Goal: Task Accomplishment & Management: Use online tool/utility

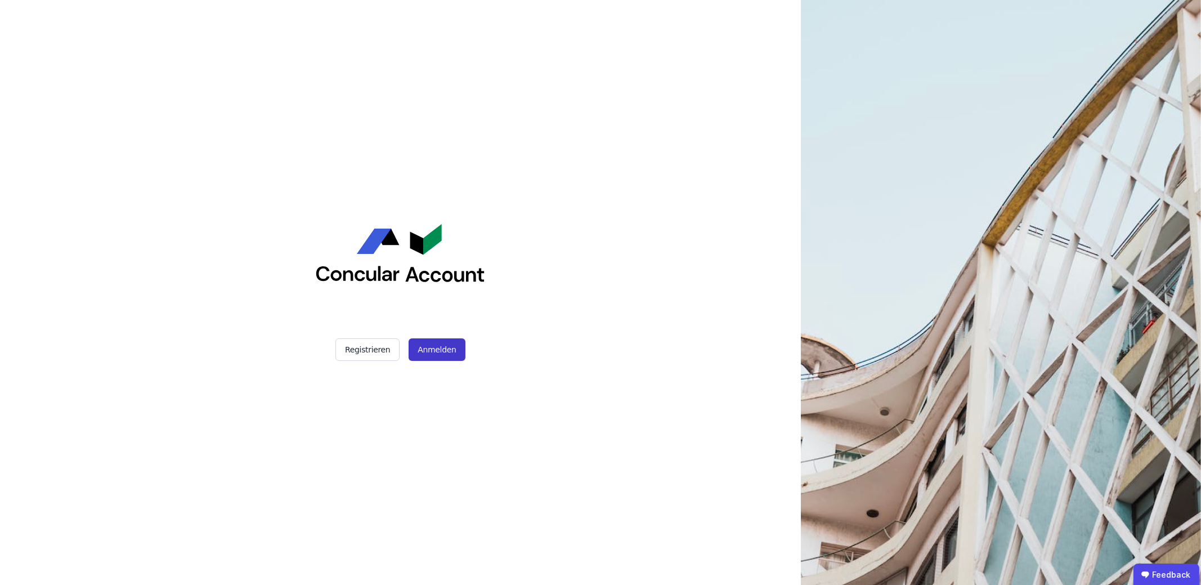
click at [435, 346] on button "Anmelden" at bounding box center [436, 349] width 56 height 23
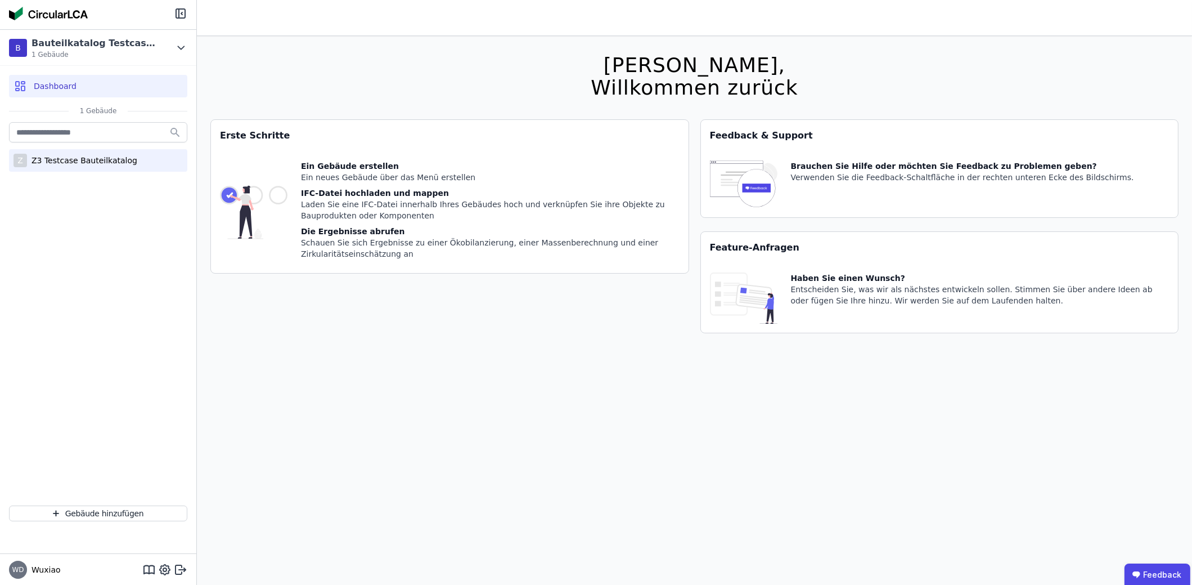
click at [122, 155] on div "Z3 Testcase Bauteilkatalog" at bounding box center [82, 160] width 110 height 11
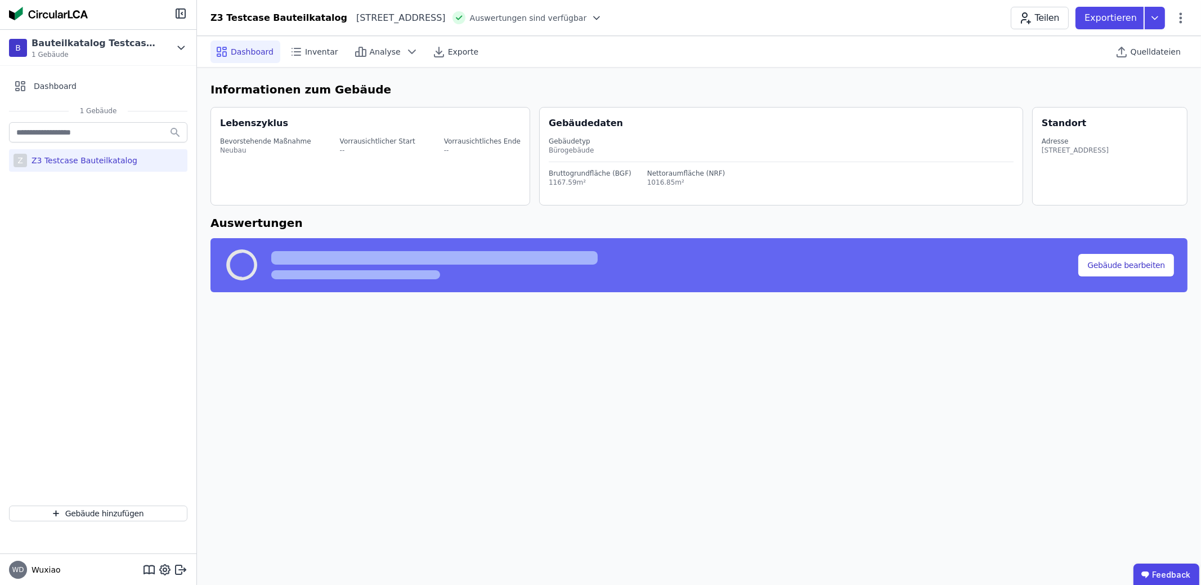
select select "*"
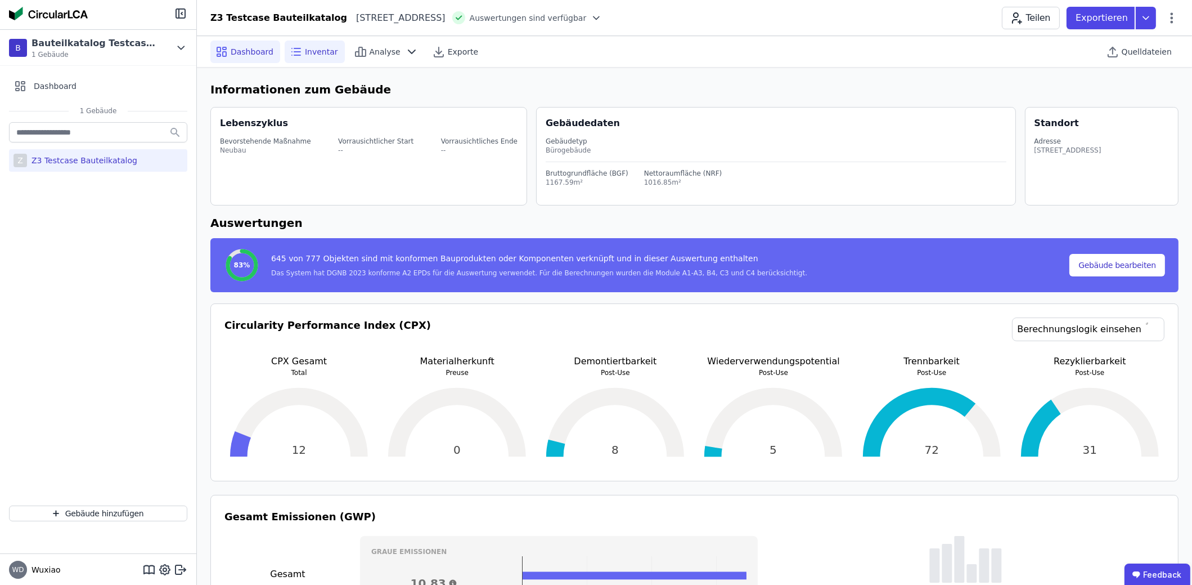
click at [326, 55] on span "Inventar" at bounding box center [321, 51] width 33 height 11
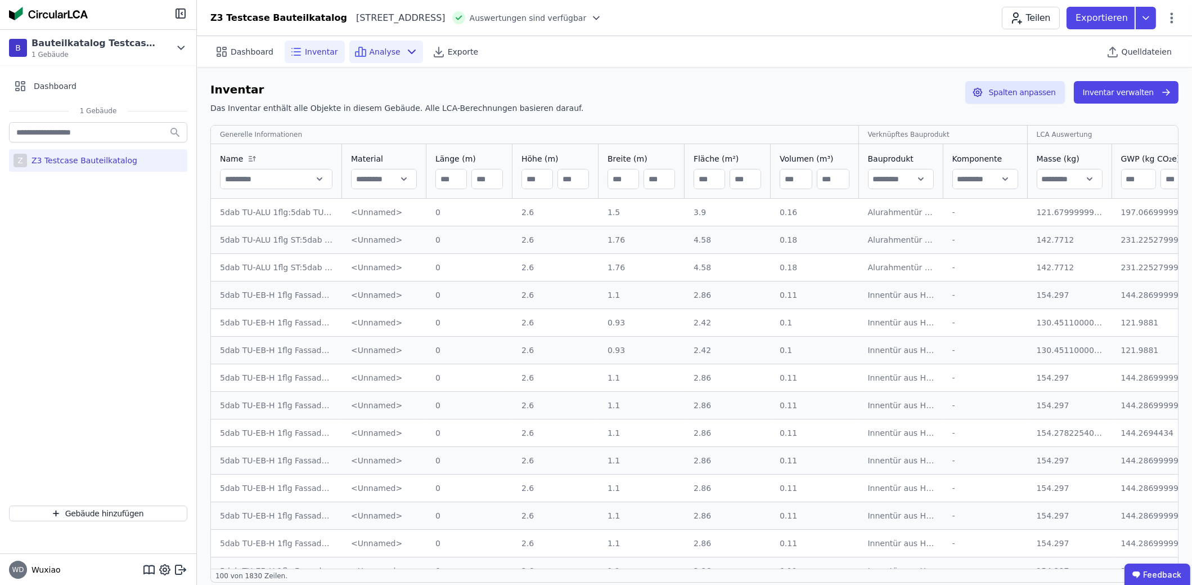
click at [384, 56] on span "Analyse" at bounding box center [385, 51] width 31 height 11
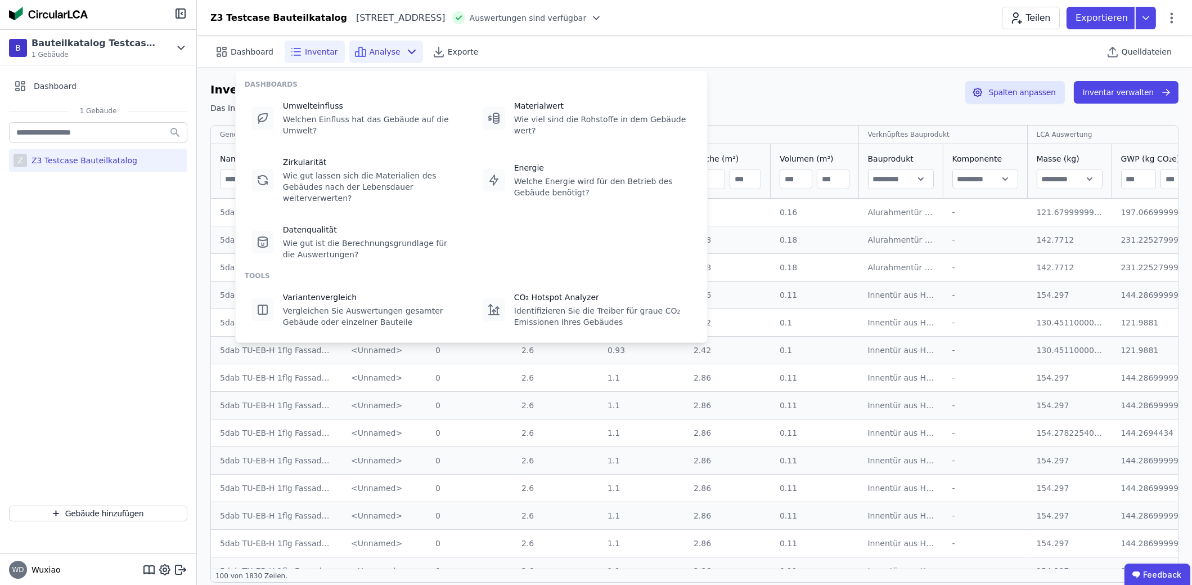
click at [384, 56] on span "Analyse" at bounding box center [385, 51] width 31 height 11
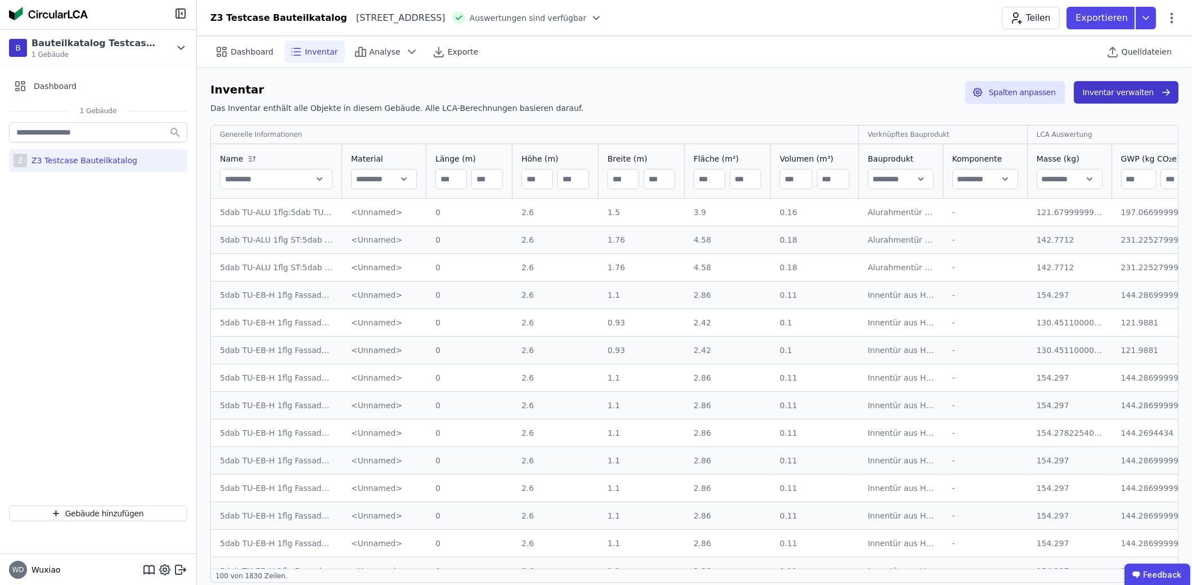
click at [1116, 92] on button "Inventar verwalten" at bounding box center [1126, 92] width 105 height 23
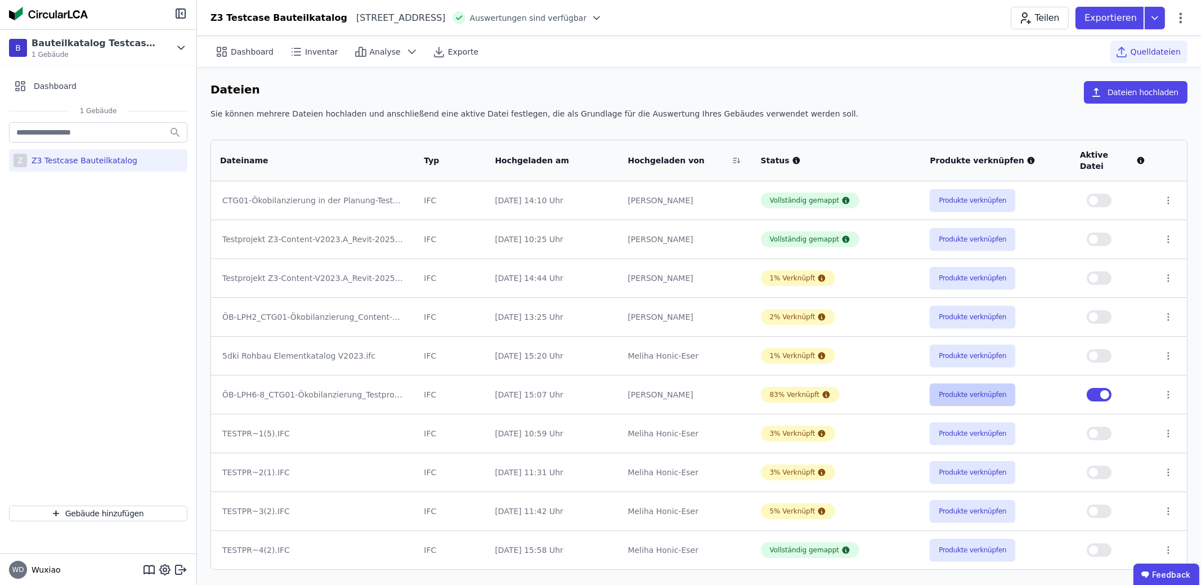
click at [965, 386] on button "Produkte verknüpfen" at bounding box center [972, 394] width 86 height 23
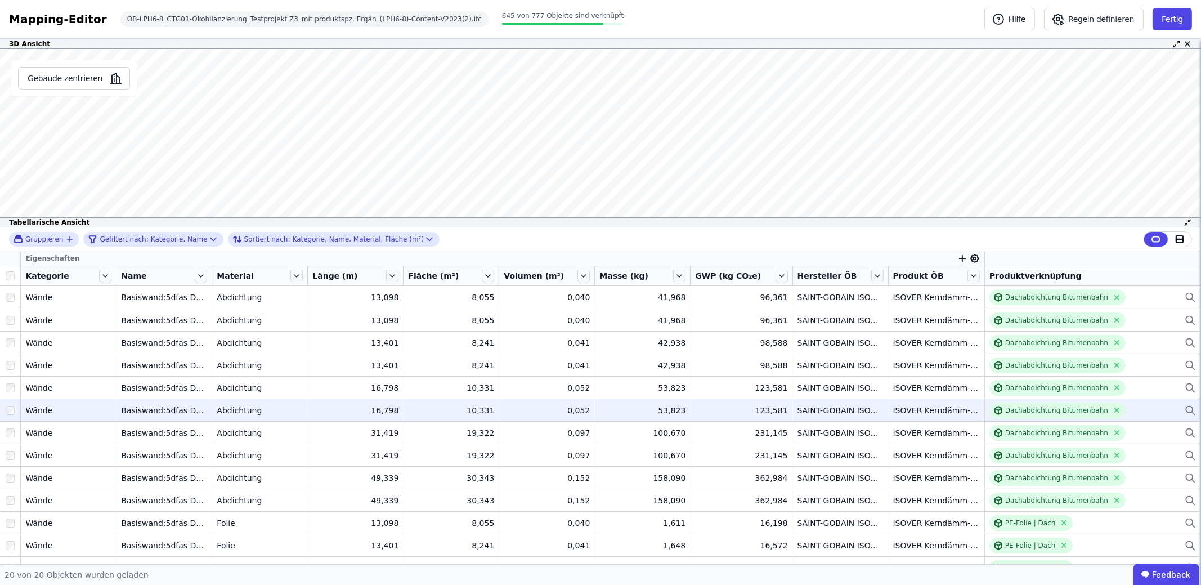
click at [1184, 407] on icon at bounding box center [1189, 410] width 11 height 14
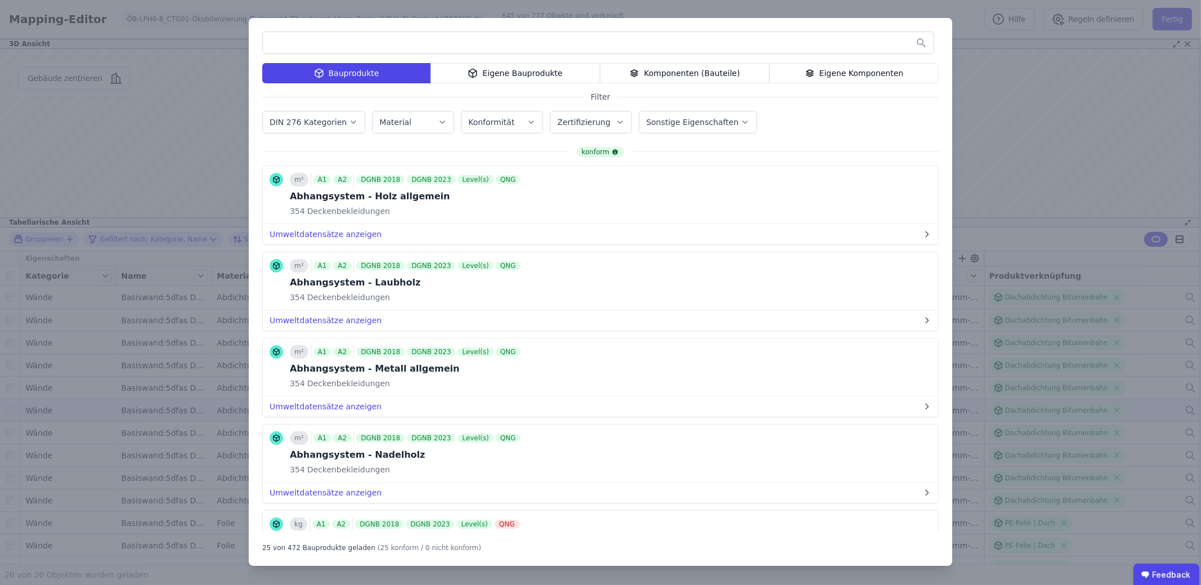
click at [403, 41] on input "text" at bounding box center [598, 43] width 671 height 20
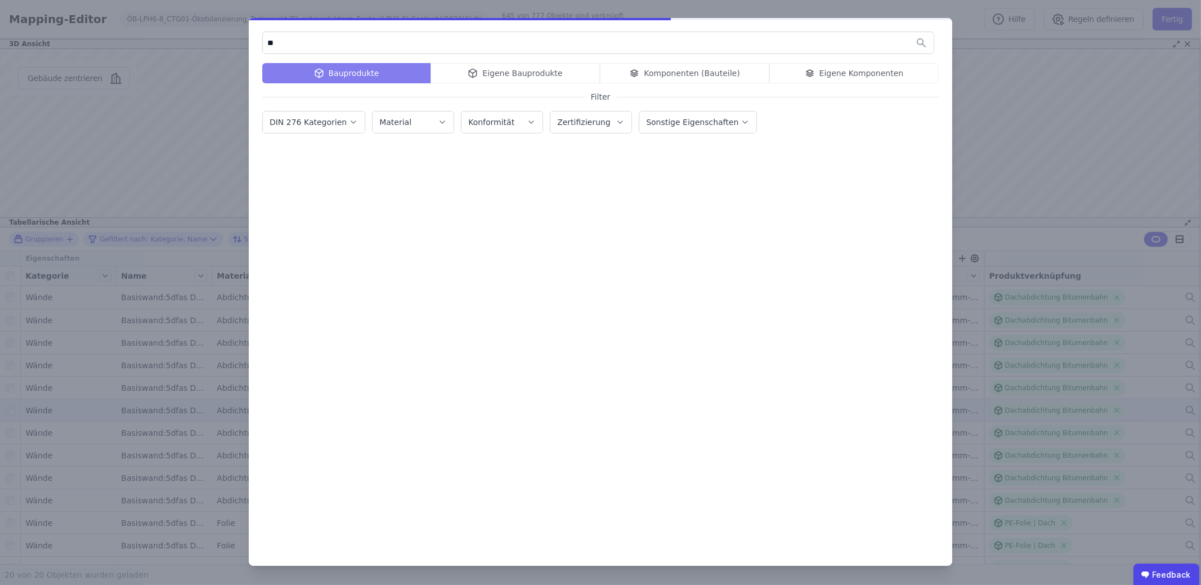
type input "*"
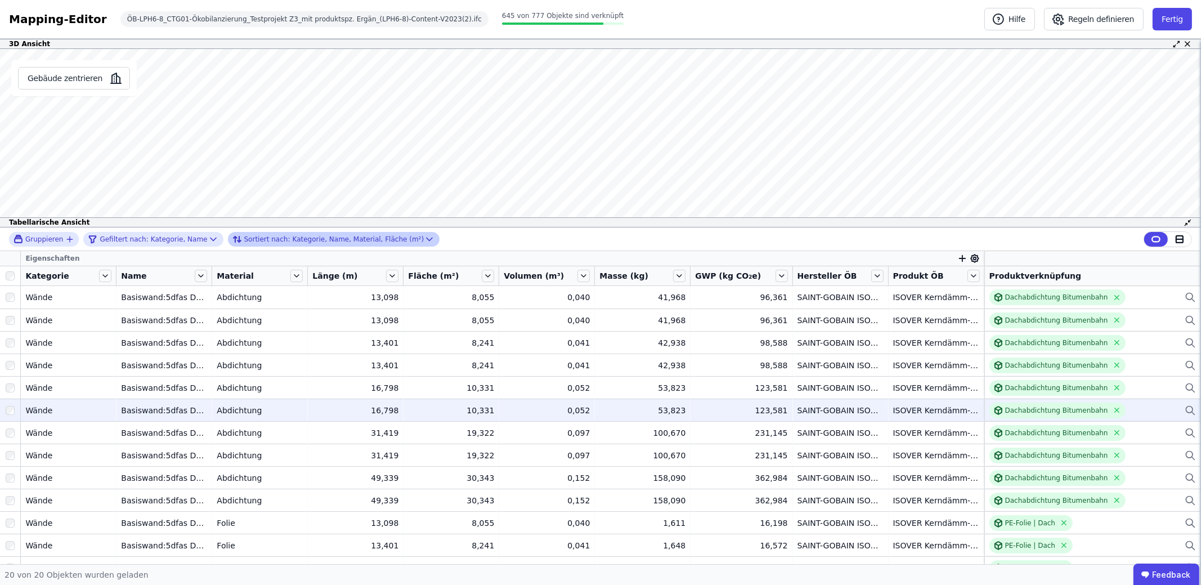
click at [256, 238] on span "Sortiert nach:" at bounding box center [267, 239] width 46 height 9
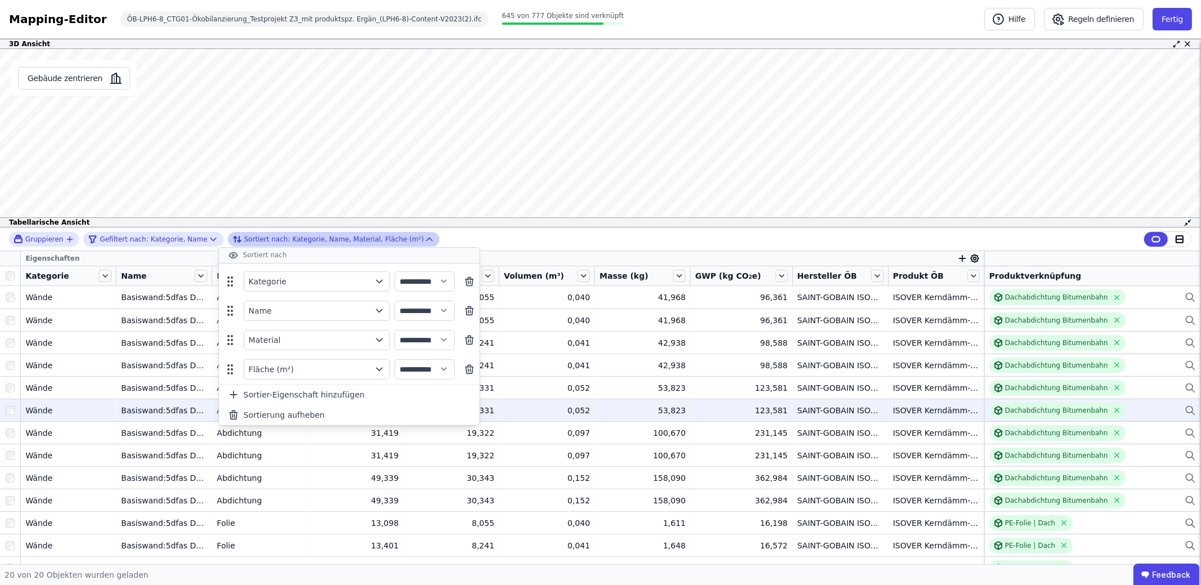
click at [256, 238] on span "Sortiert nach:" at bounding box center [267, 239] width 46 height 9
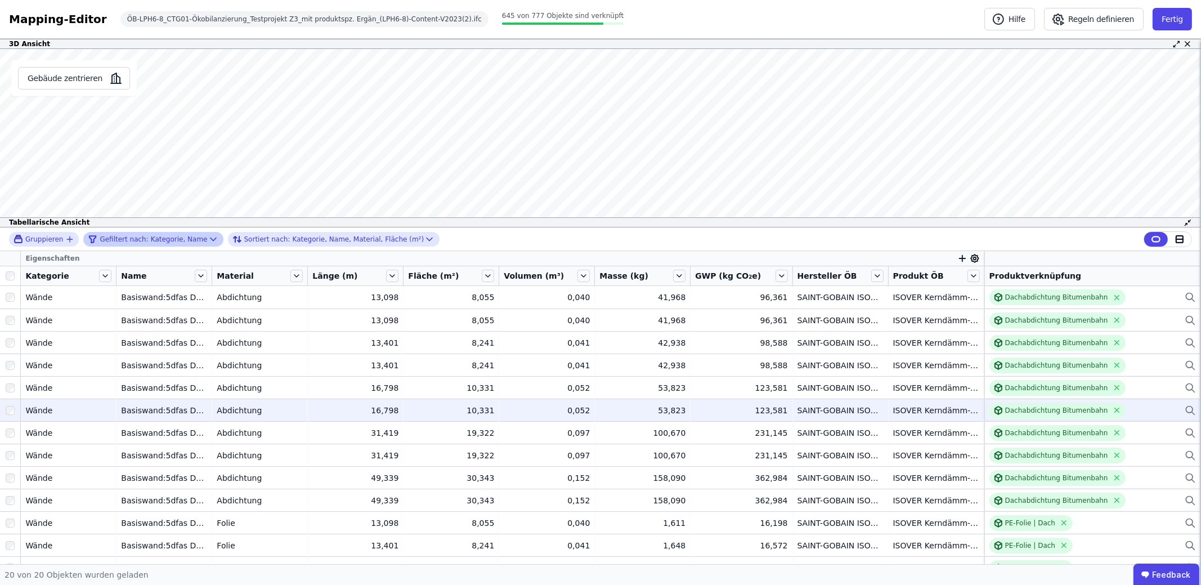
click at [208, 234] on icon at bounding box center [213, 238] width 11 height 11
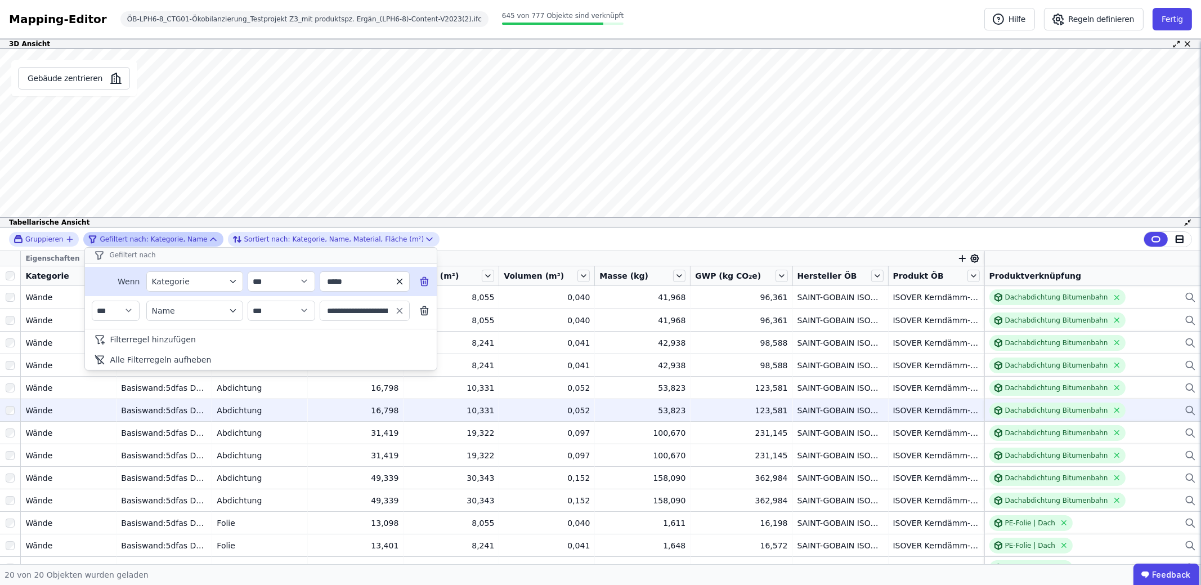
click at [401, 281] on icon "button" at bounding box center [399, 280] width 5 height 5
click at [401, 281] on icon "button" at bounding box center [399, 281] width 10 height 10
click at [422, 305] on icon at bounding box center [424, 310] width 11 height 11
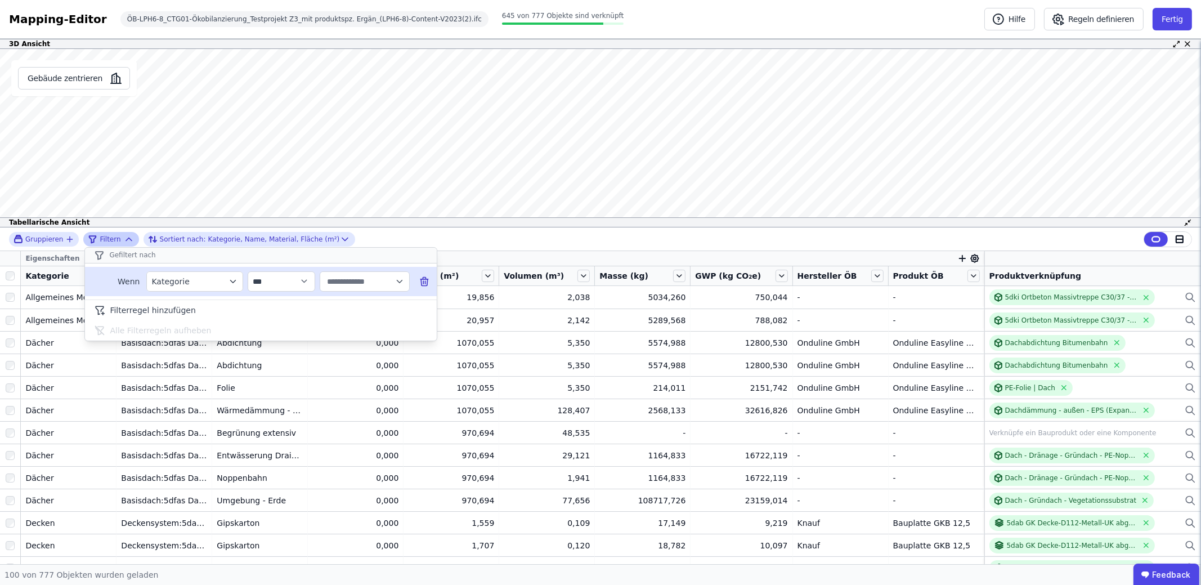
click at [338, 277] on input "text" at bounding box center [360, 281] width 70 height 20
click at [357, 345] on span "Geschossdecken" at bounding box center [362, 350] width 66 height 11
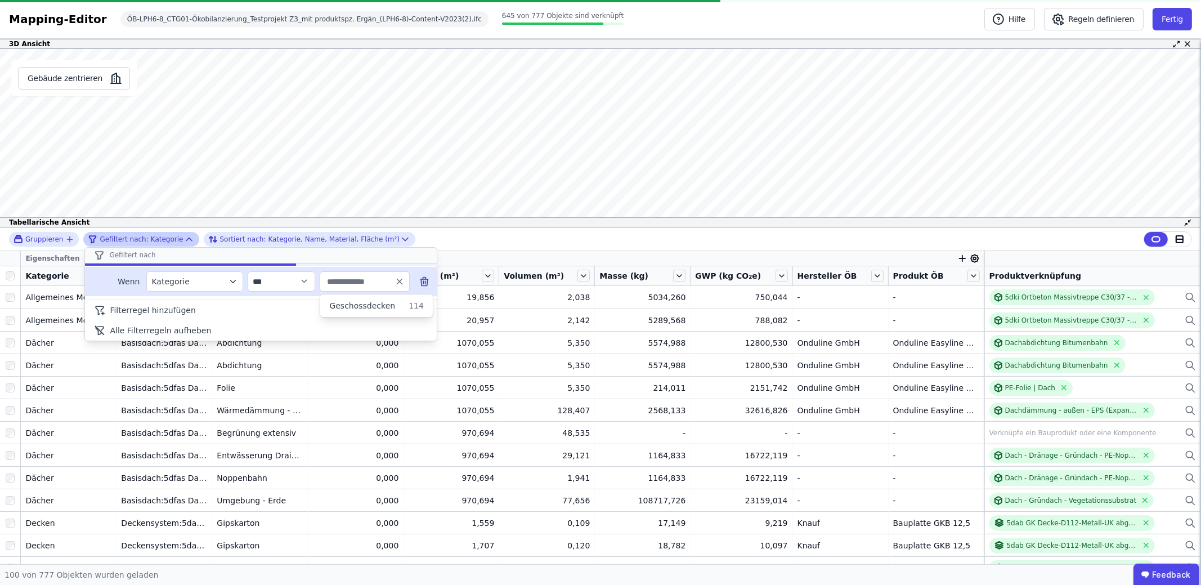
type input "**********"
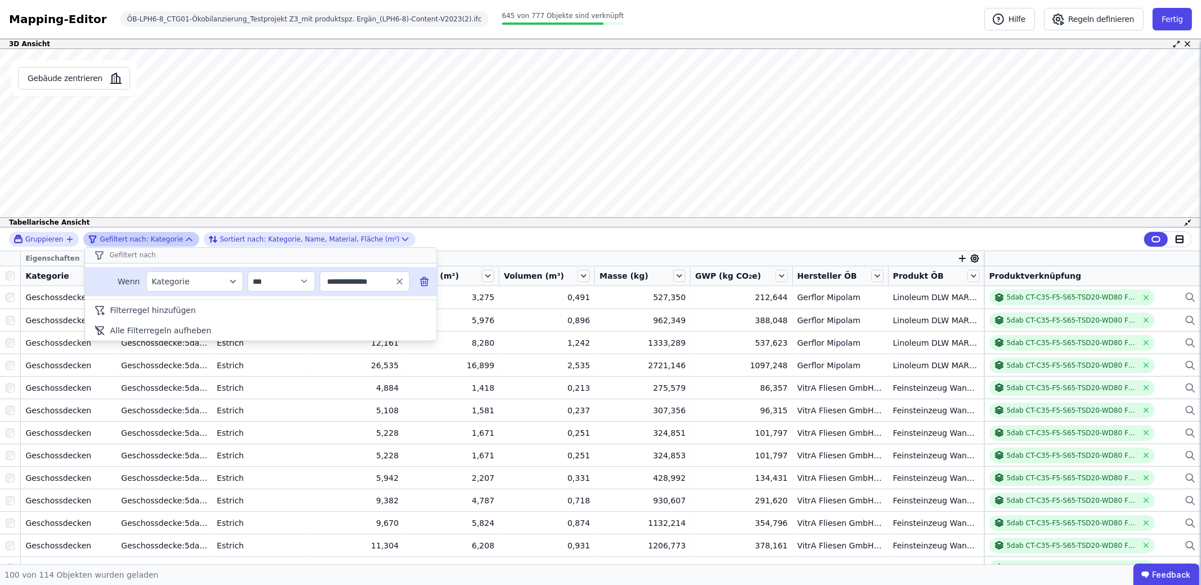
click at [552, 241] on div "**********" at bounding box center [600, 239] width 1201 height 24
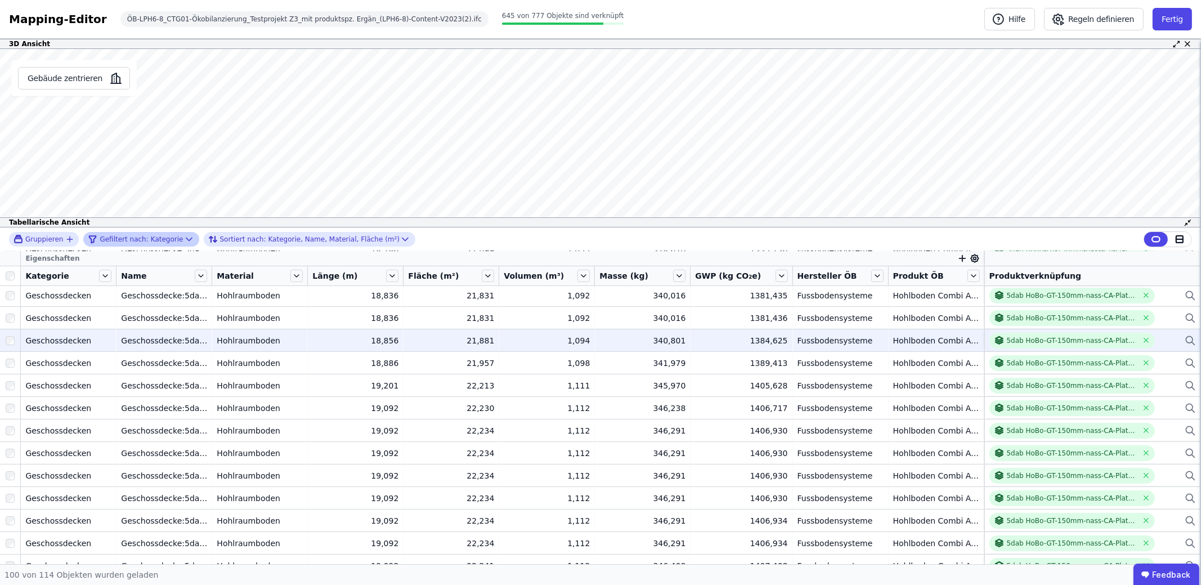
scroll to position [450, 0]
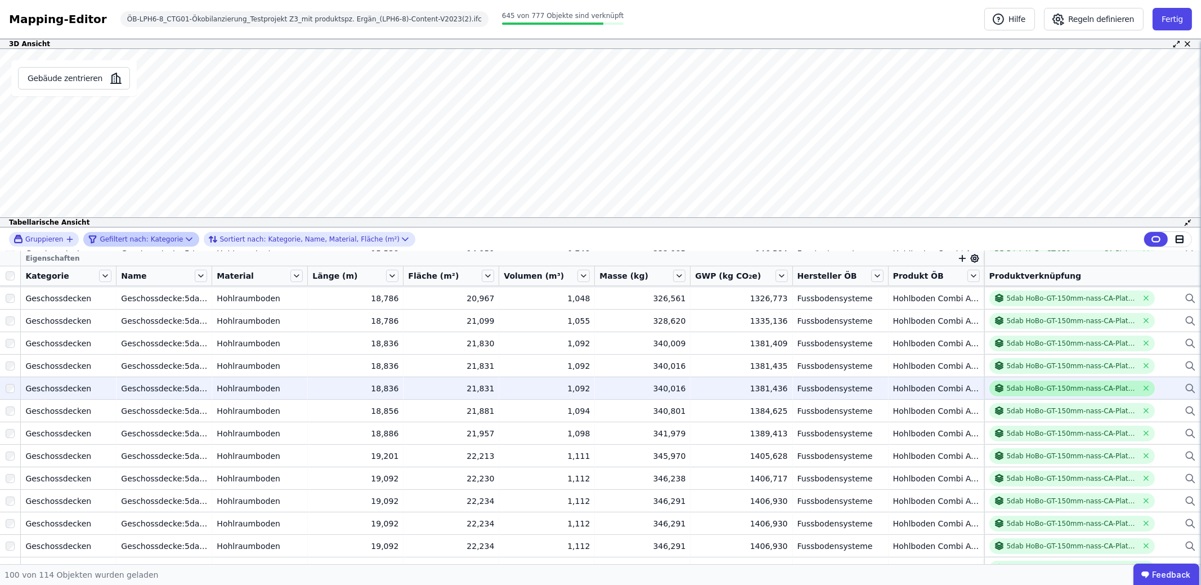
click at [994, 387] on icon at bounding box center [999, 388] width 11 height 11
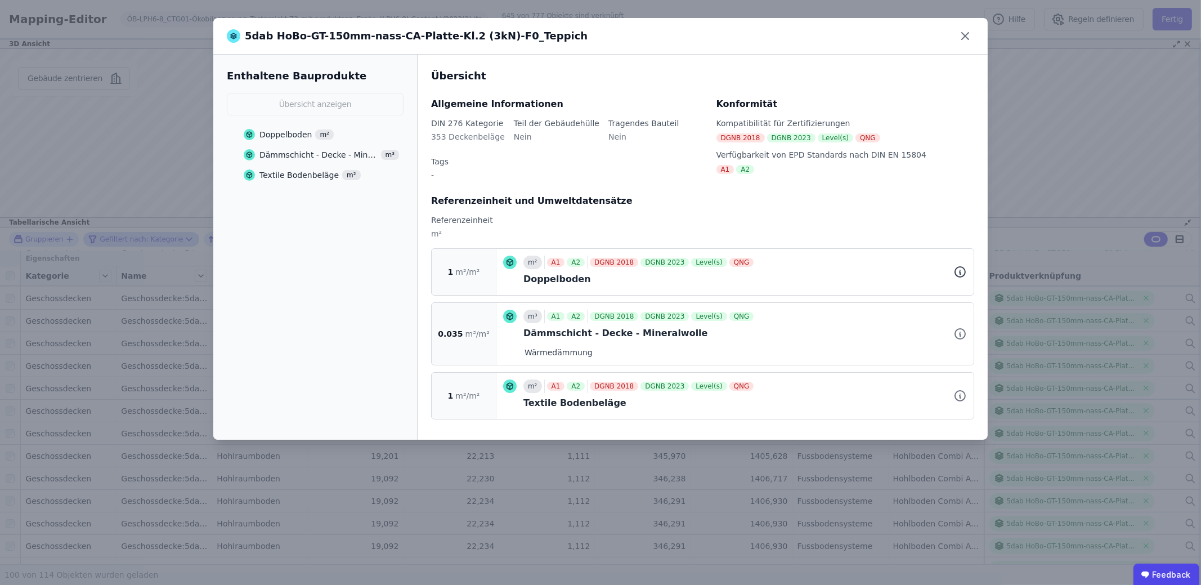
click at [964, 267] on icon at bounding box center [960, 272] width 10 height 10
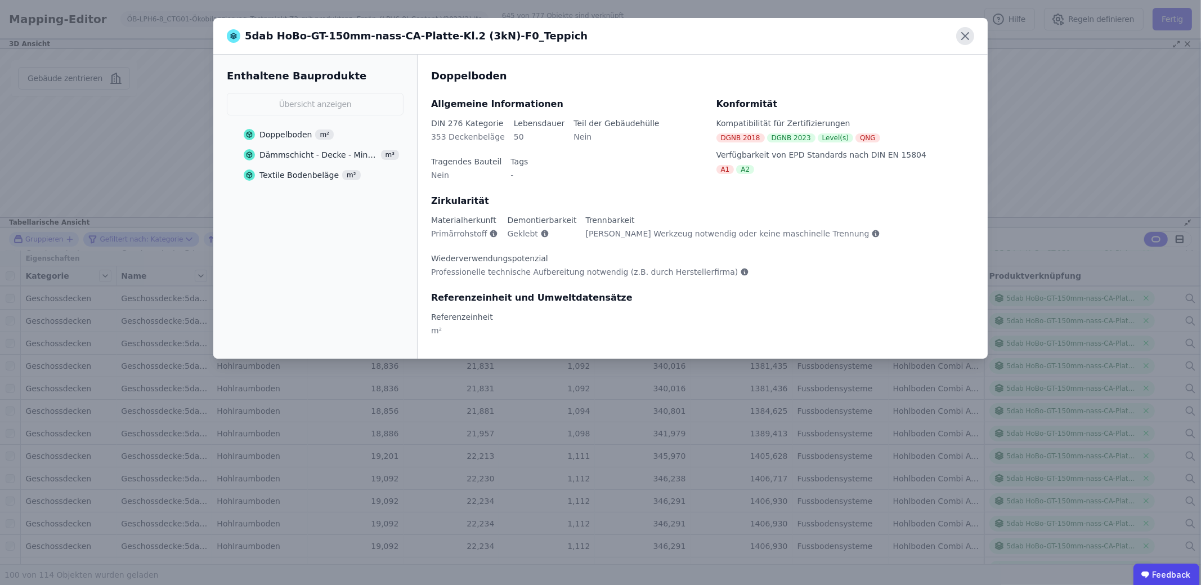
click at [960, 35] on icon at bounding box center [965, 36] width 18 height 18
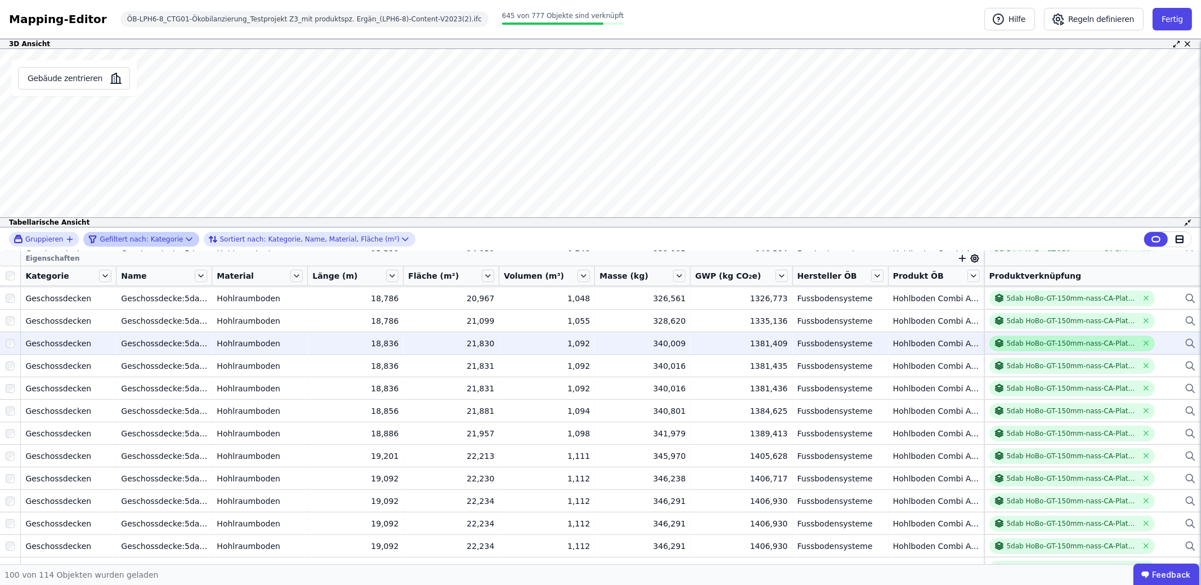
click at [995, 343] on icon at bounding box center [998, 344] width 7 height 2
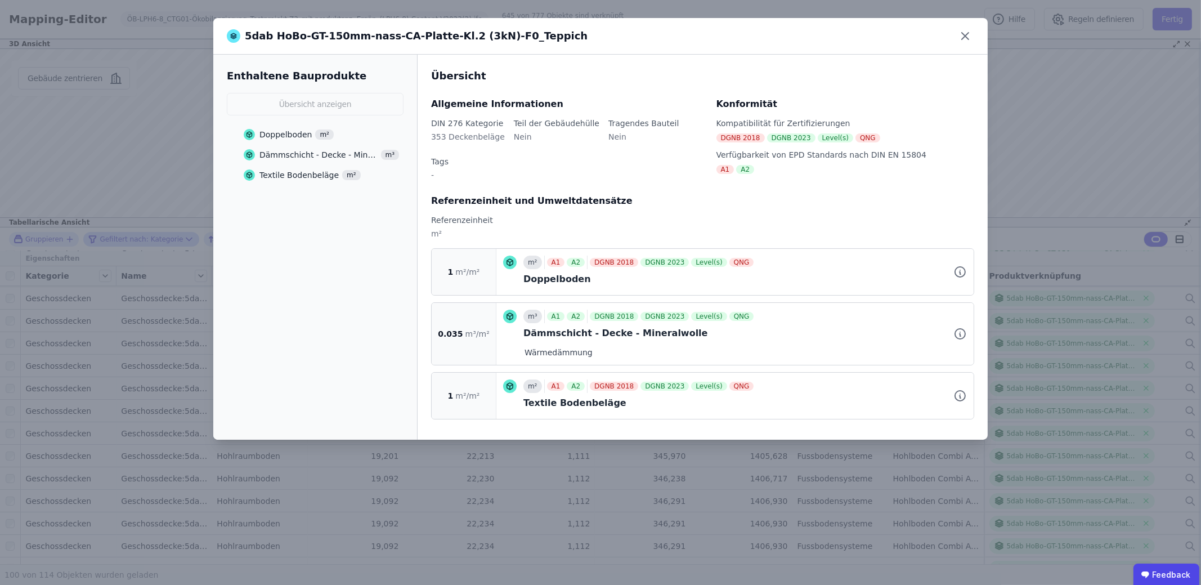
click at [248, 132] on icon at bounding box center [249, 135] width 5 height 6
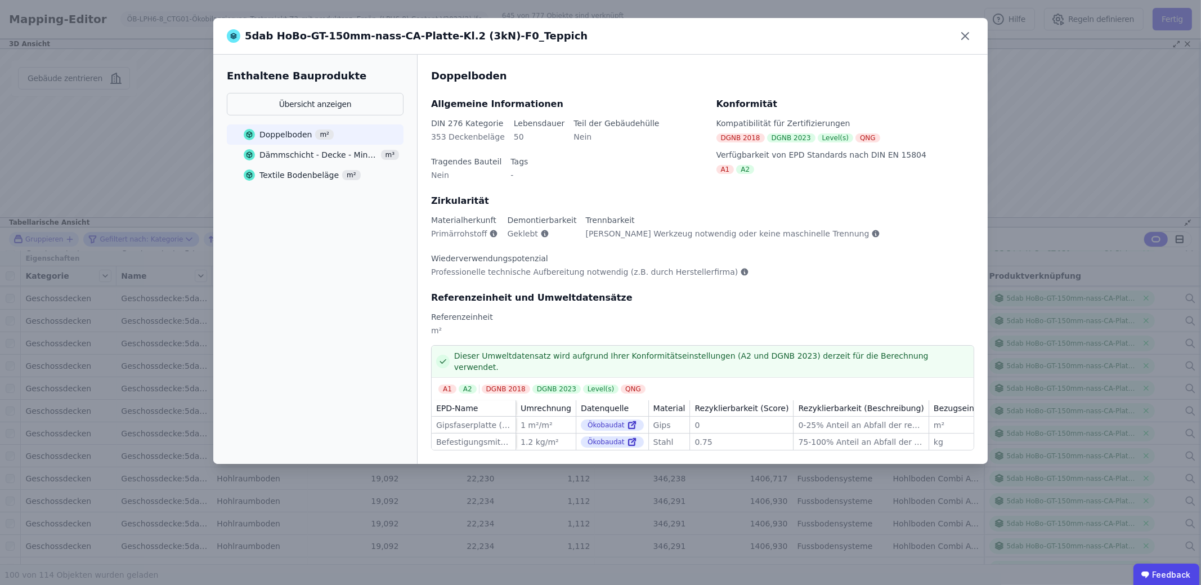
click at [973, 31] on div "5dab HoBo-GT-150mm-nass-CA-Platte-Kl.2 (3kN)-F0_Teppich" at bounding box center [600, 36] width 774 height 37
click at [962, 35] on icon at bounding box center [965, 36] width 18 height 18
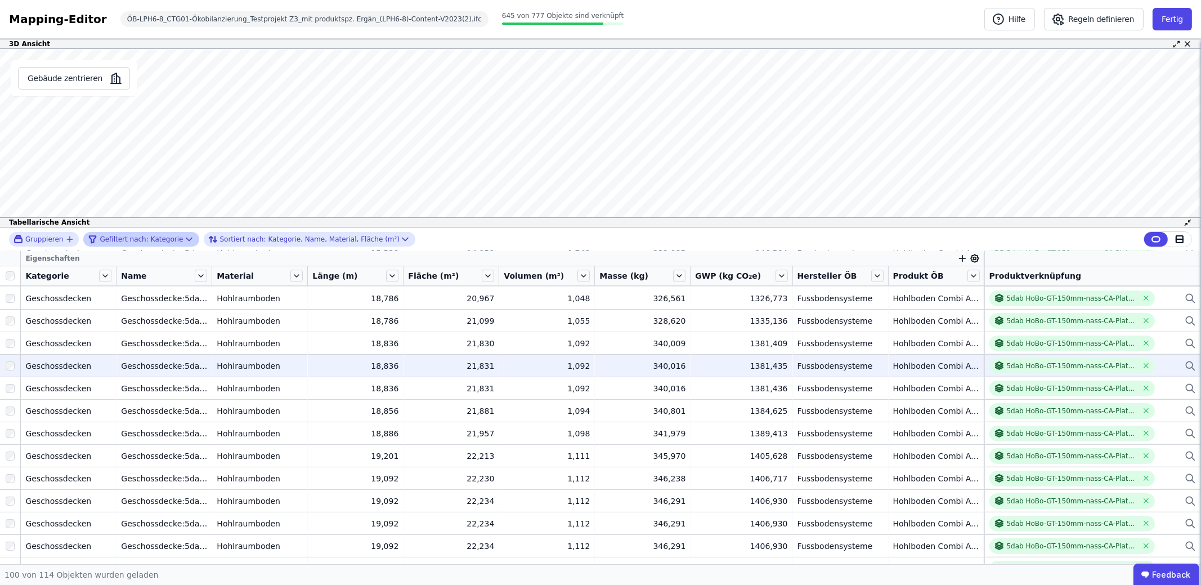
click at [1186, 361] on icon at bounding box center [1189, 364] width 7 height 7
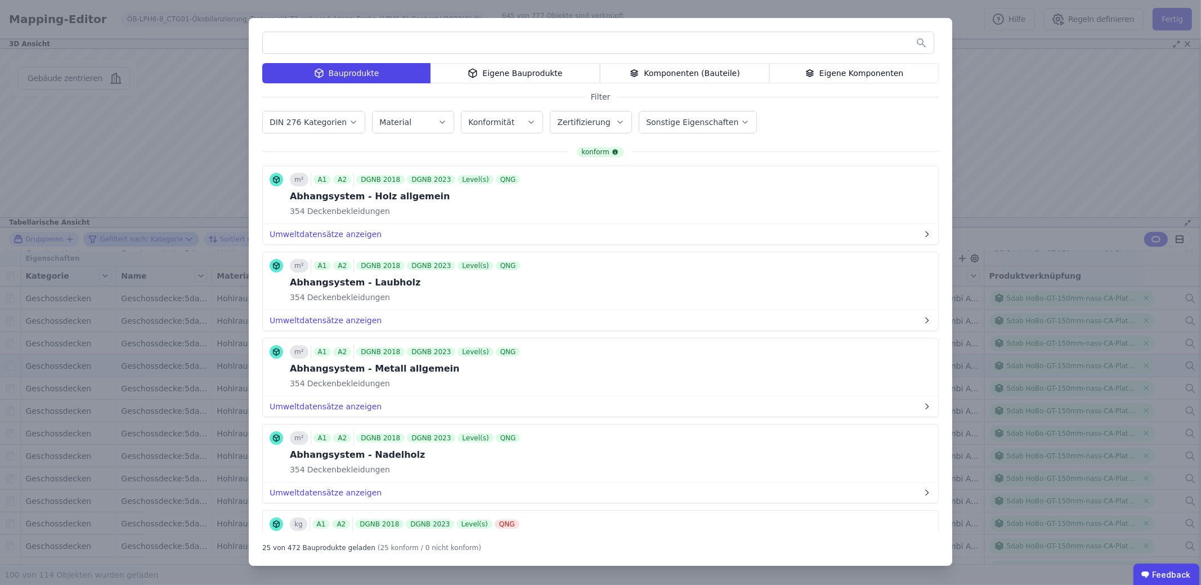
click at [435, 44] on input "text" at bounding box center [598, 43] width 671 height 20
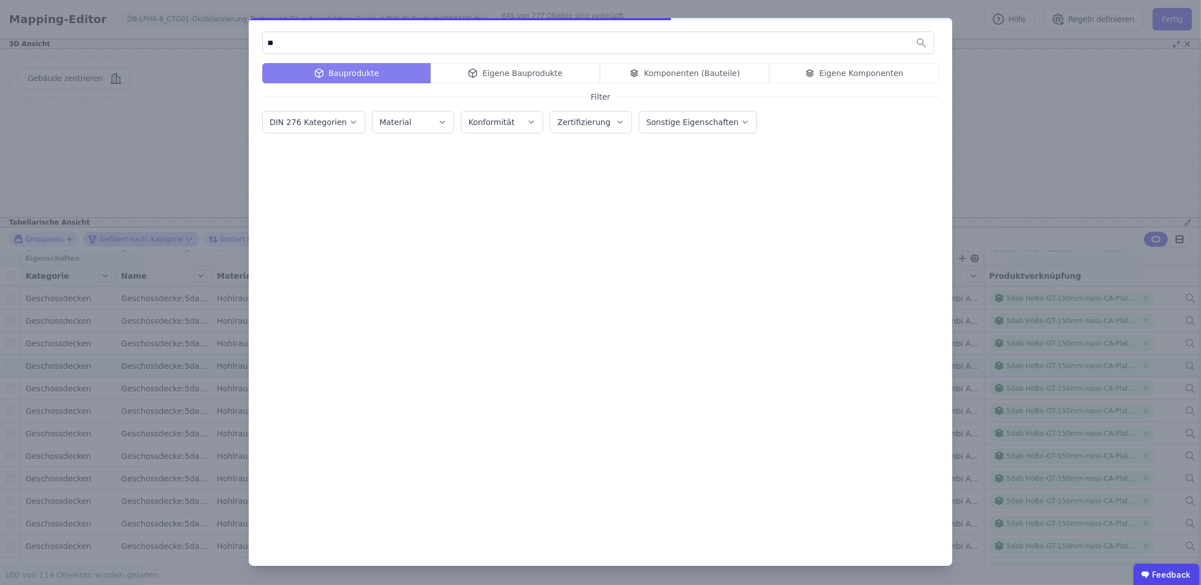
type input "*"
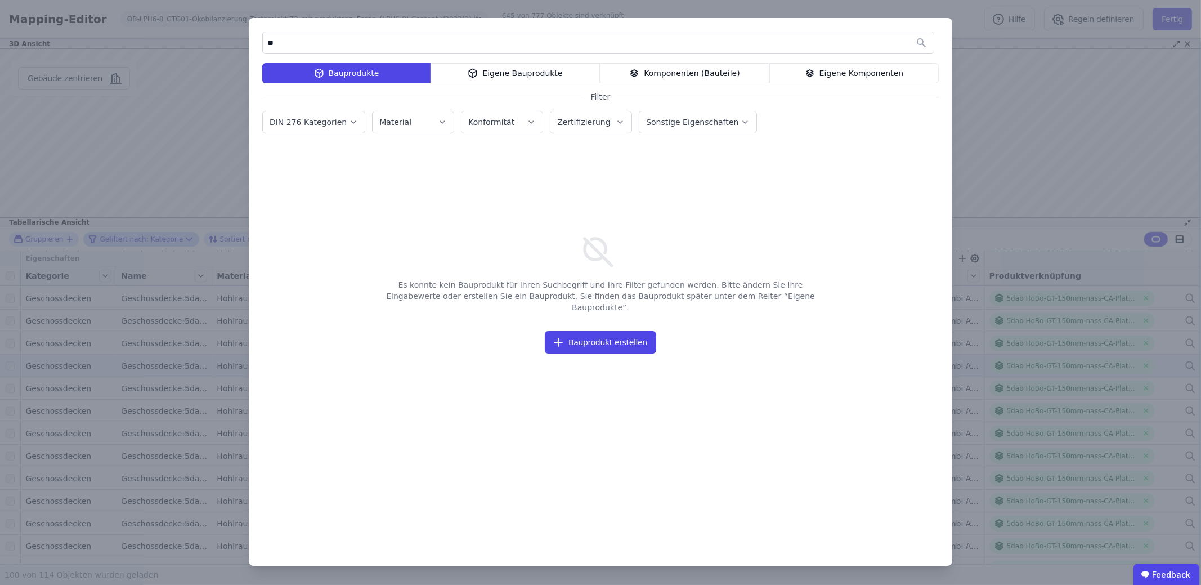
type input "*"
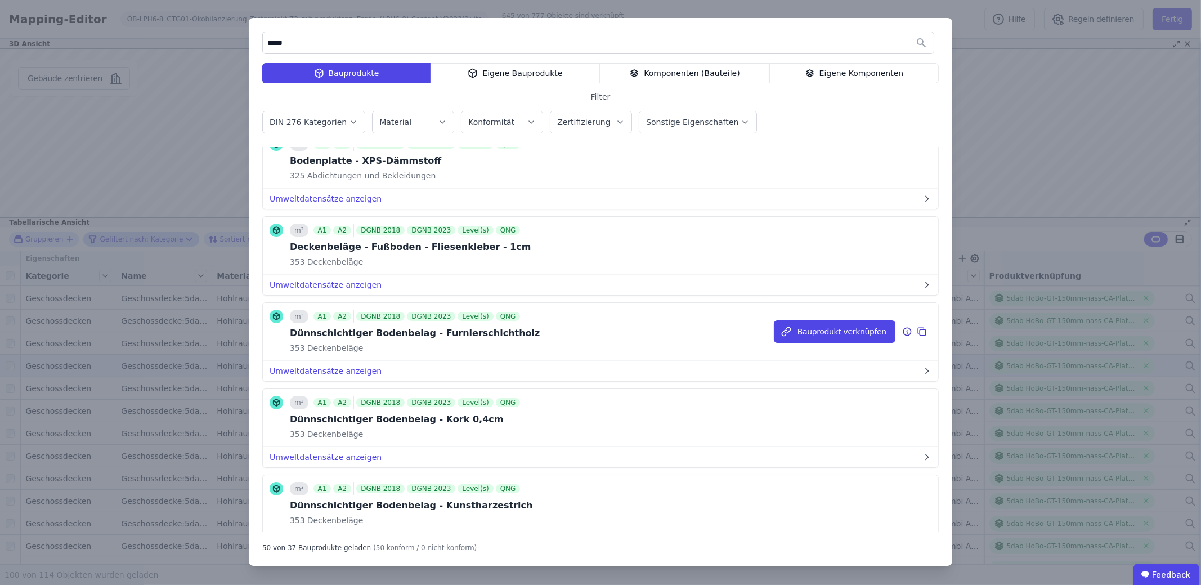
scroll to position [3938, 0]
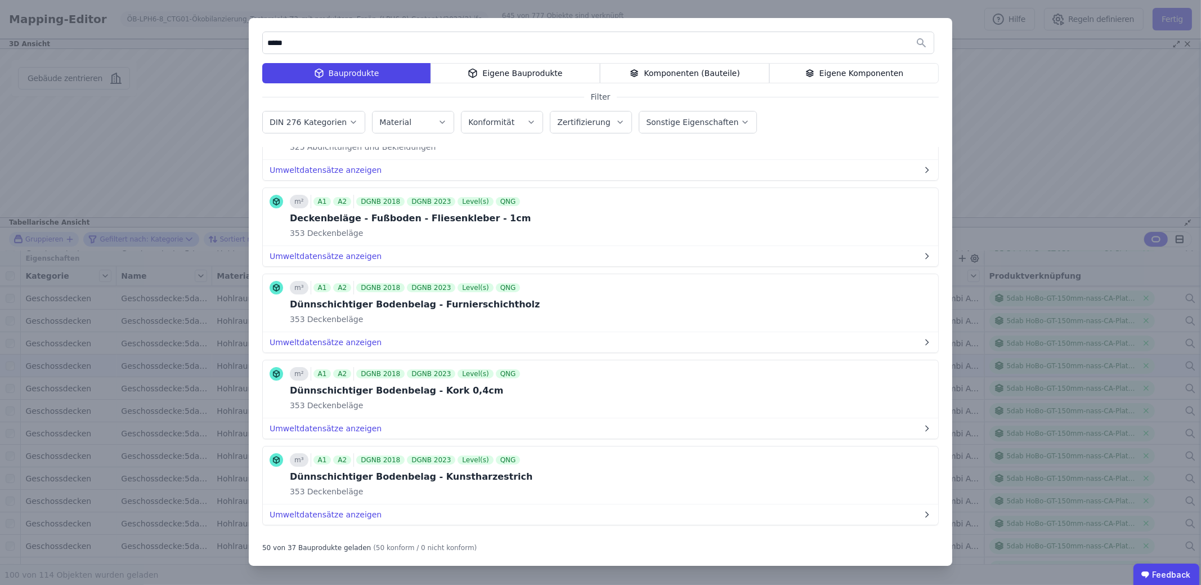
click at [473, 73] on icon at bounding box center [473, 73] width 10 height 14
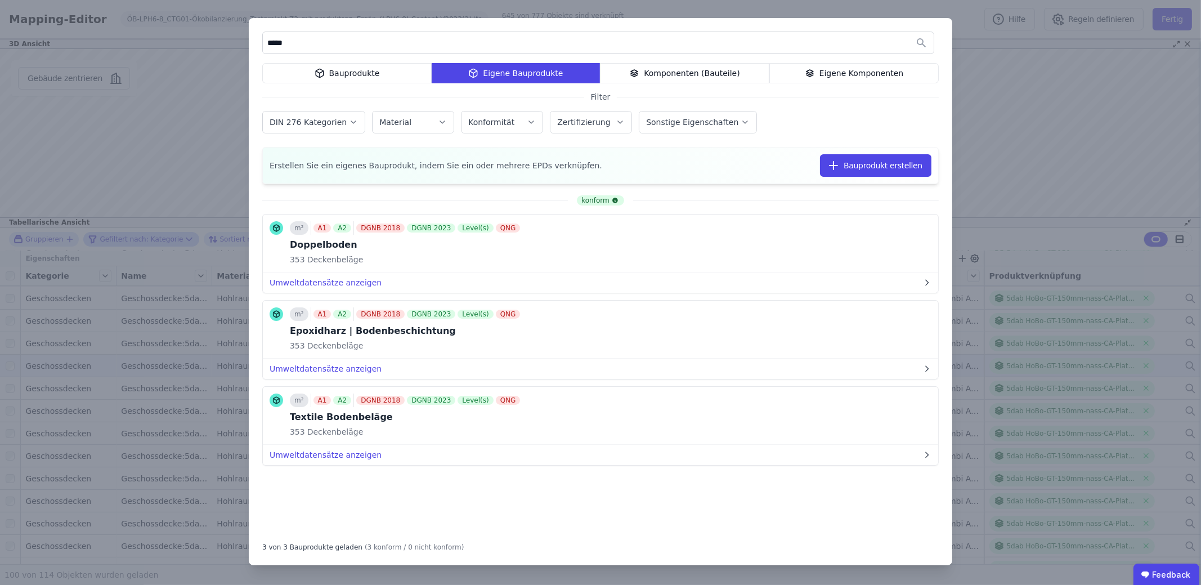
click at [667, 70] on div "Komponenten (Bauteile)" at bounding box center [684, 73] width 169 height 20
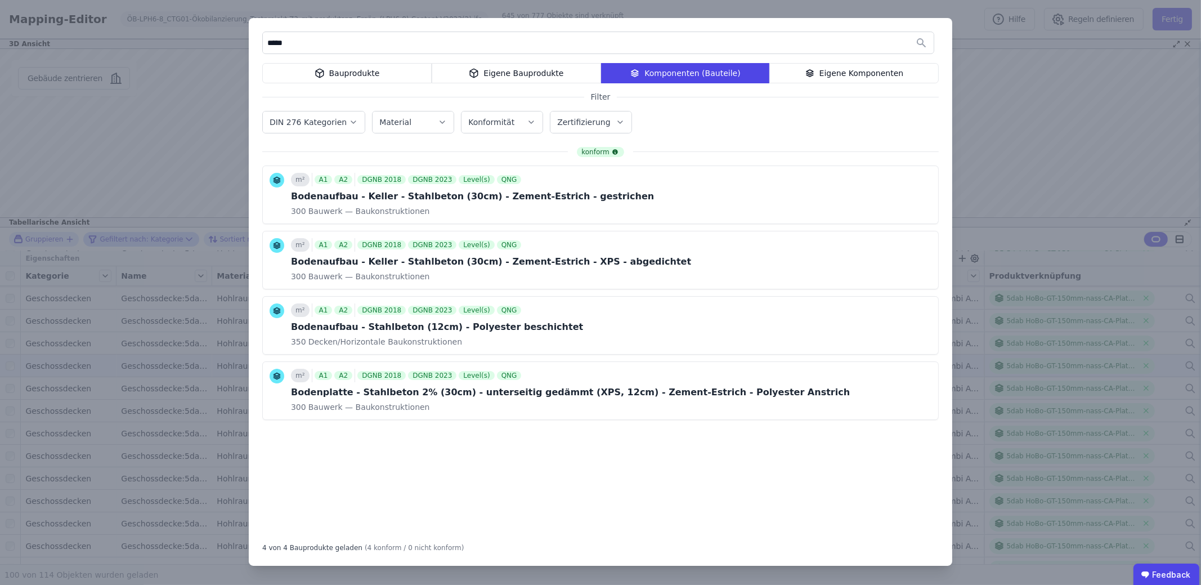
click at [340, 50] on input "*****" at bounding box center [598, 43] width 671 height 20
type input "*"
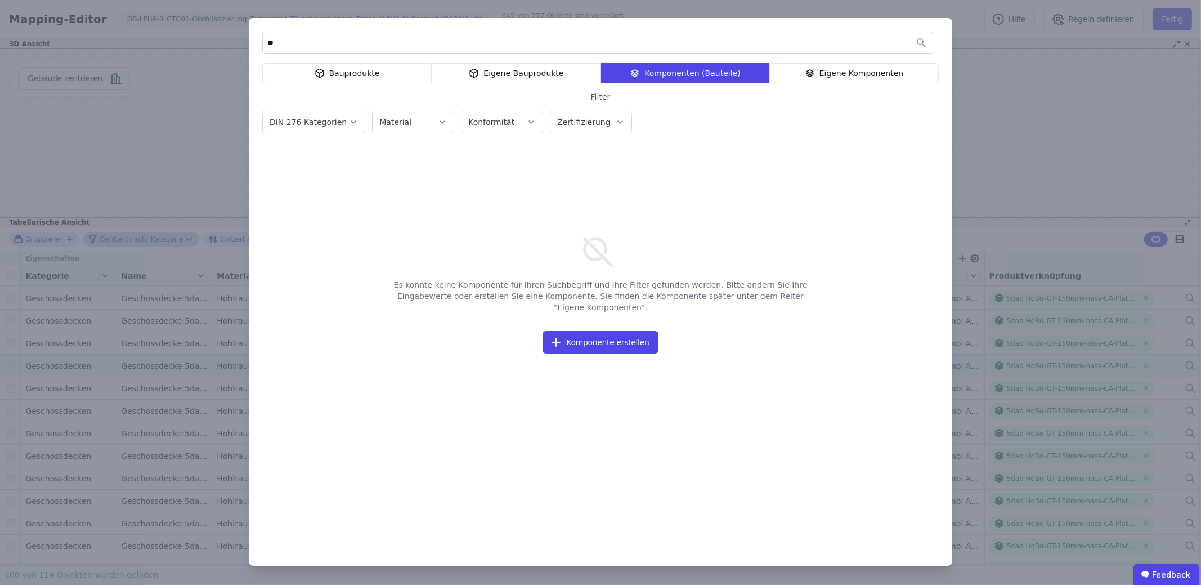
type input "*"
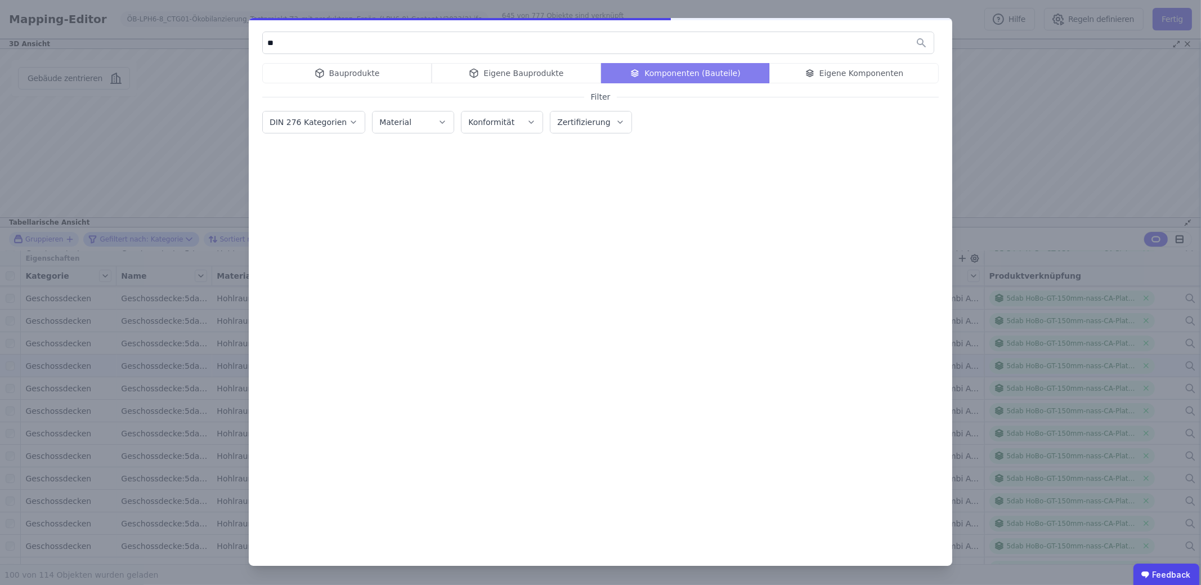
type input "*"
